Goal: Task Accomplishment & Management: Manage account settings

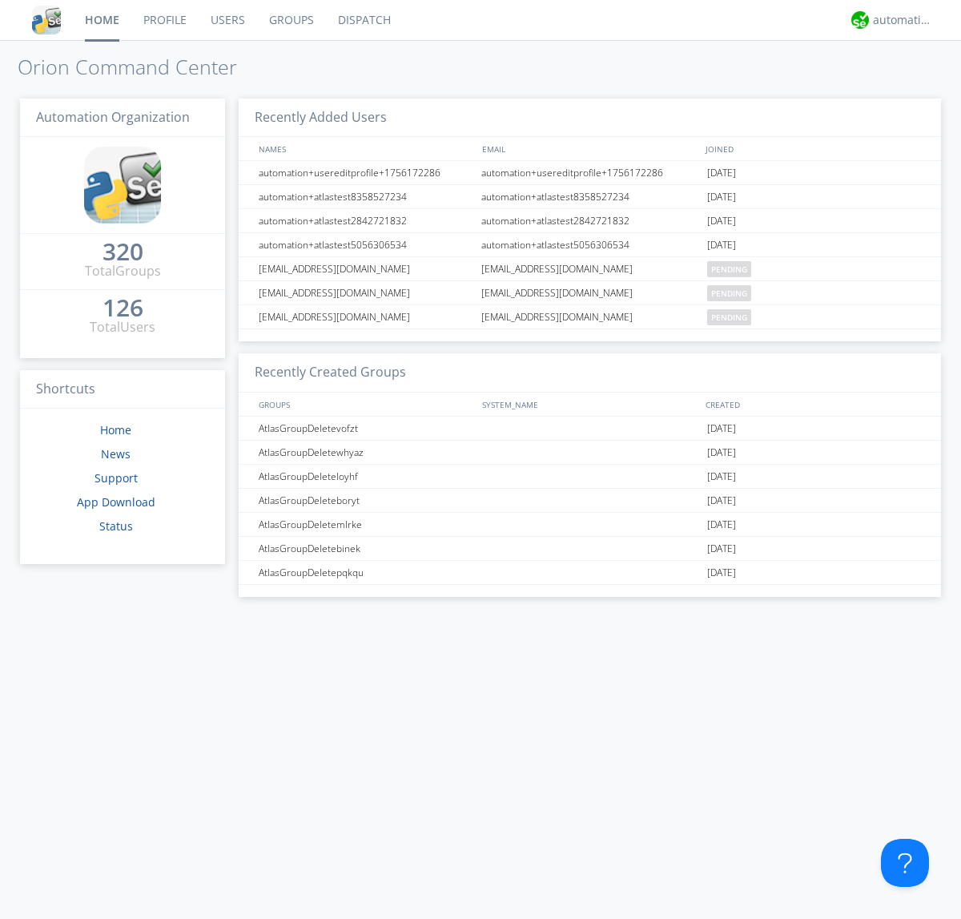
click at [227, 20] on link "Users" at bounding box center [228, 20] width 58 height 40
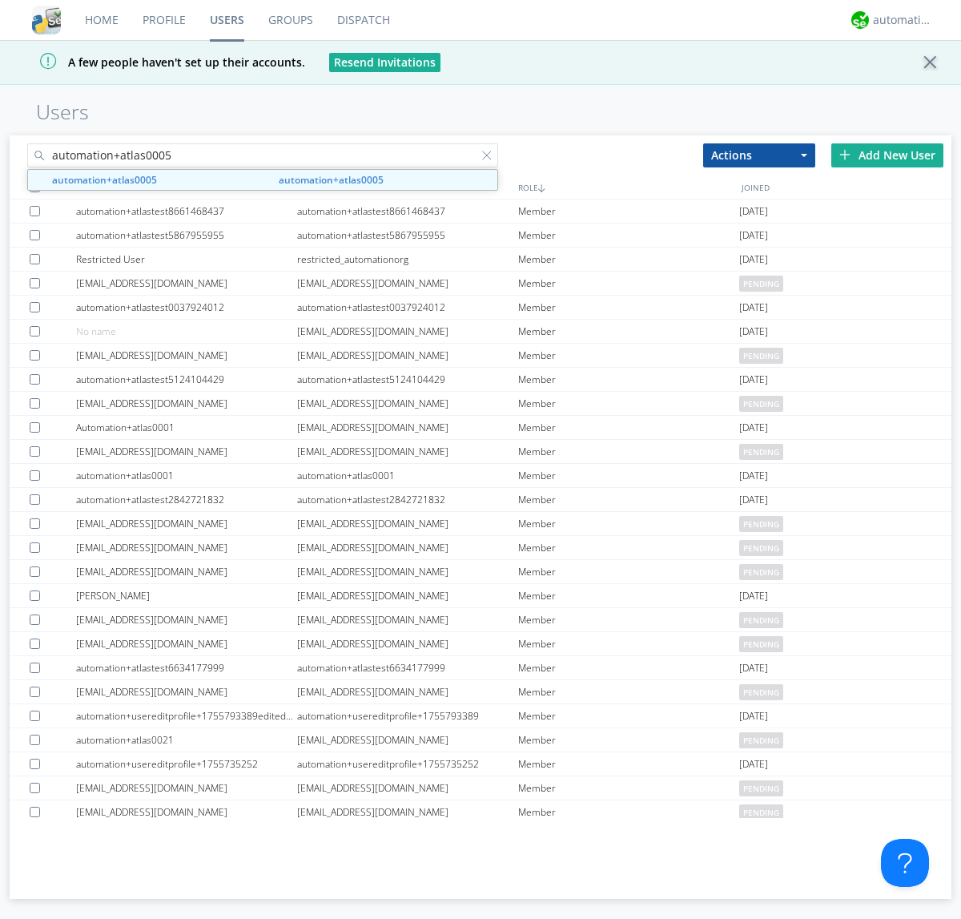
type input "automation+atlas0005"
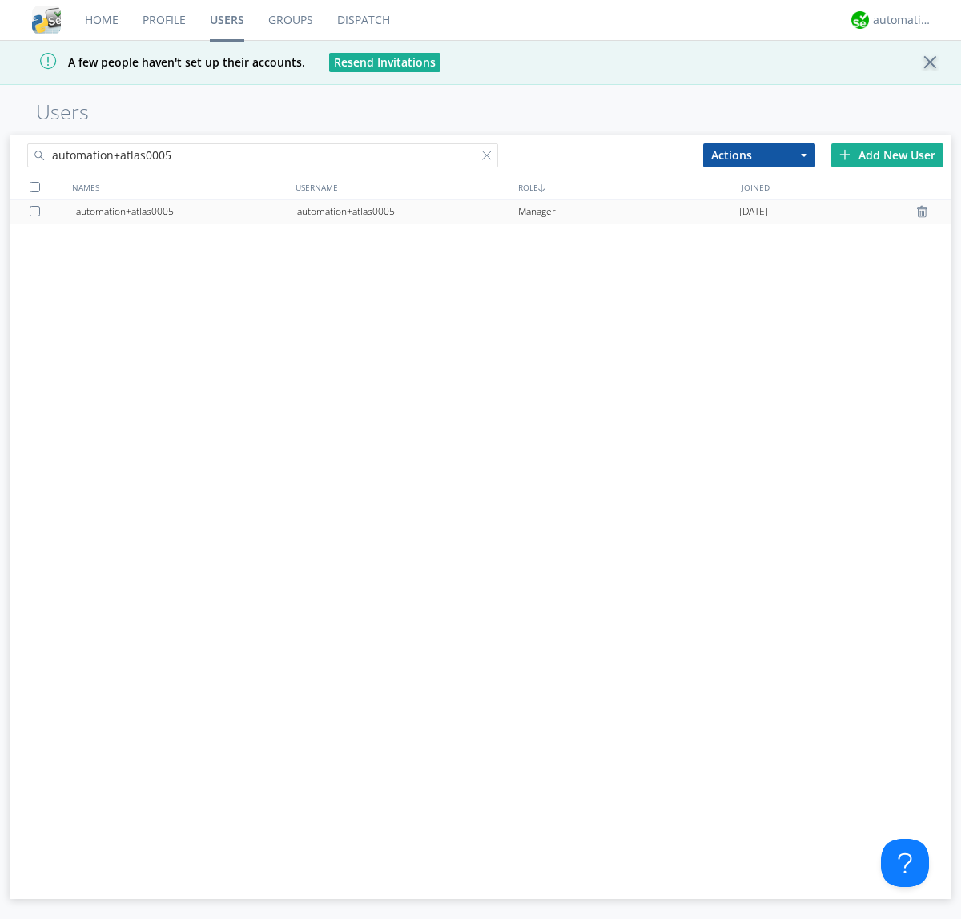
click at [407, 211] on div "automation+atlas0005" at bounding box center [407, 211] width 221 height 24
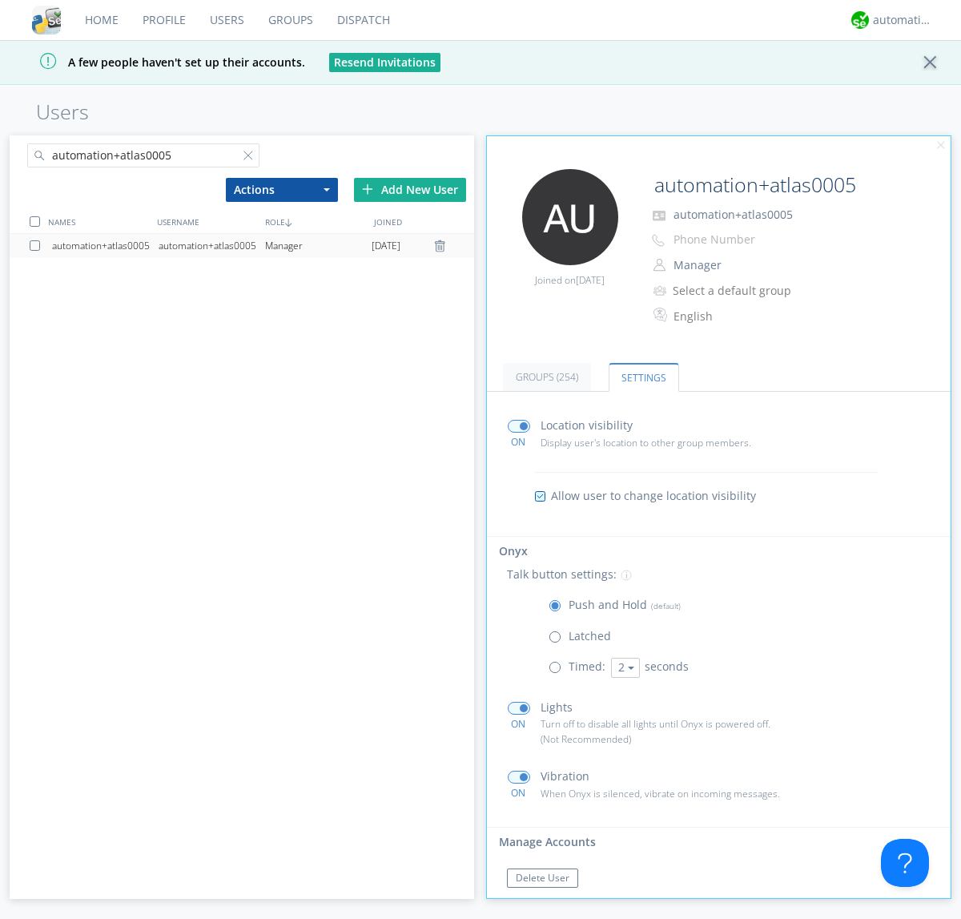
click at [558, 670] on span at bounding box center [559, 671] width 20 height 20
click at [0, 0] on input "radio" at bounding box center [0, 0] width 0 height 0
click at [623, 667] on button "2" at bounding box center [625, 668] width 29 height 20
click at [0, 0] on link "5" at bounding box center [0, 0] width 0 height 0
click at [623, 667] on button "5" at bounding box center [625, 668] width 29 height 20
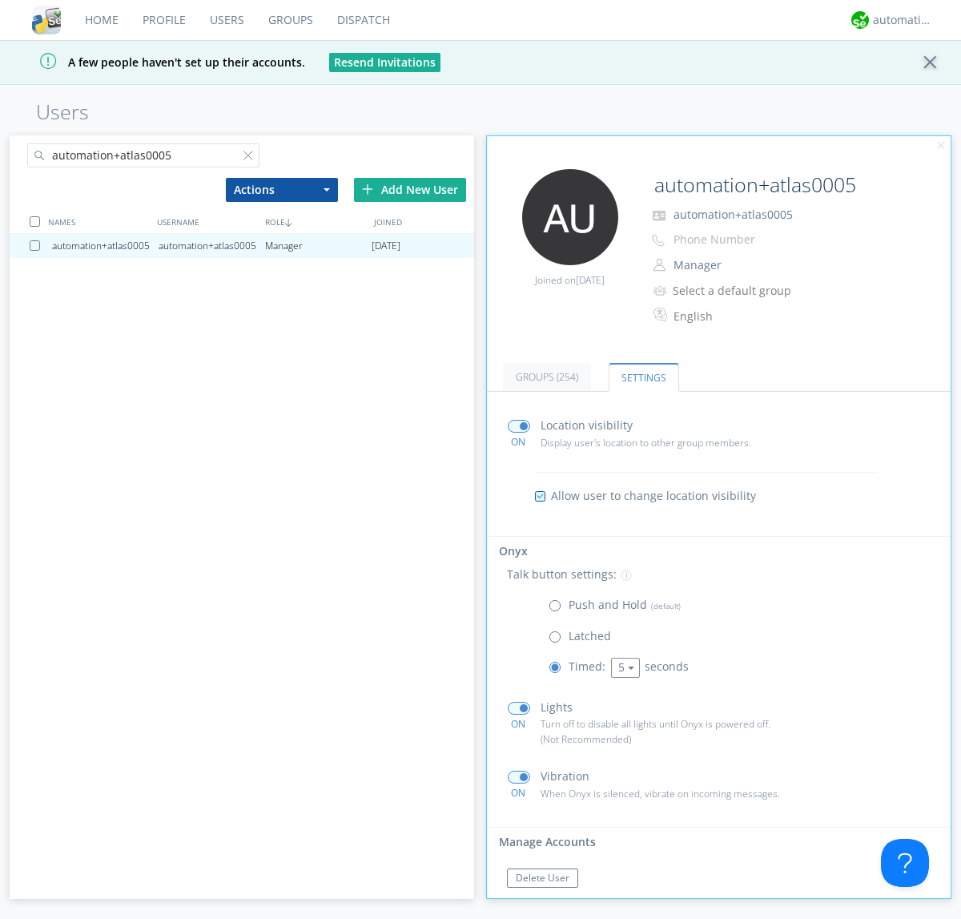
click at [0, 0] on link "3" at bounding box center [0, 0] width 0 height 0
click at [558, 609] on span at bounding box center [559, 609] width 20 height 20
click at [0, 0] on input "radio" at bounding box center [0, 0] width 0 height 0
